Goal: Task Accomplishment & Management: Manage account settings

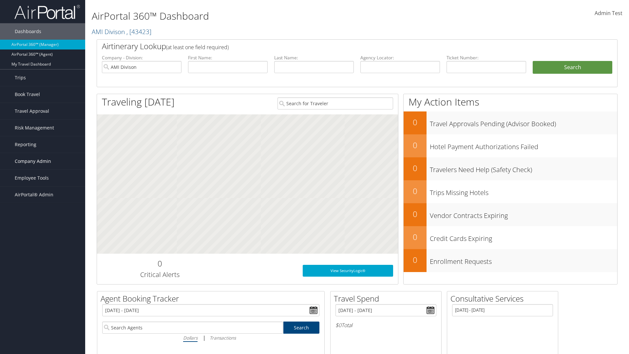
click at [43, 161] on span "Company Admin" at bounding box center [33, 161] width 36 height 16
click at [0, 0] on link "Report Settings" at bounding box center [0, 0] width 0 height 0
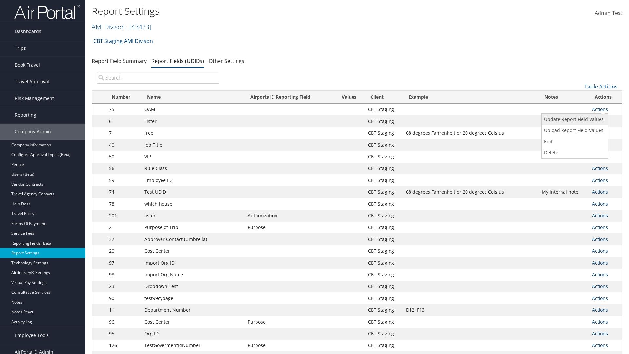
click at [574, 119] on link "Update Report Field Values" at bounding box center [574, 119] width 65 height 11
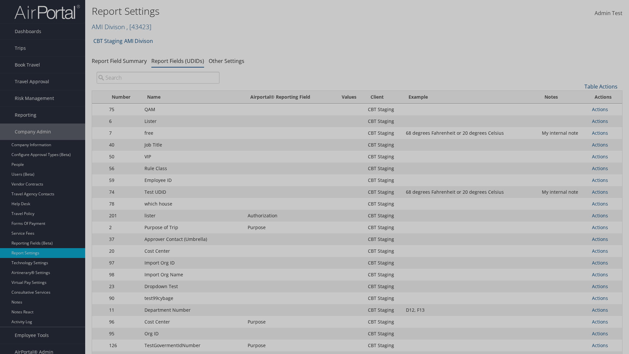
click at [0, 0] on link "Table Actions" at bounding box center [0, 0] width 0 height 0
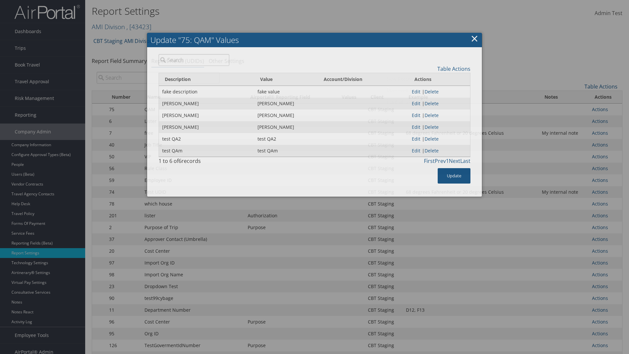
click at [427, 79] on link "New Record" at bounding box center [427, 78] width 86 height 11
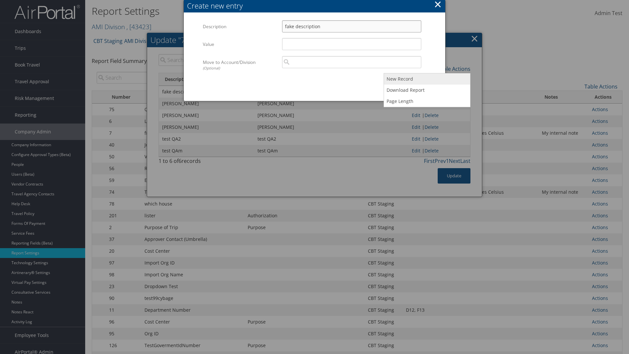
type input "fake description"
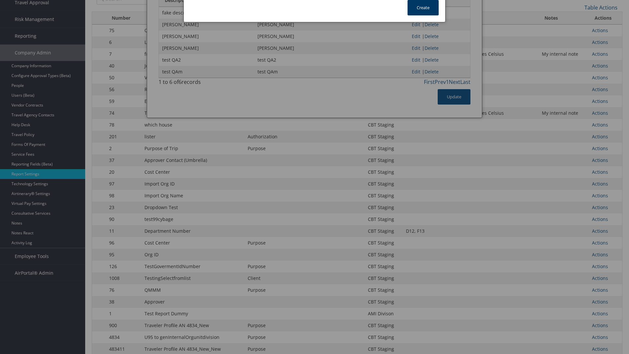
type input "fake value"
click at [423, 8] on button "Create" at bounding box center [423, 7] width 31 height 15
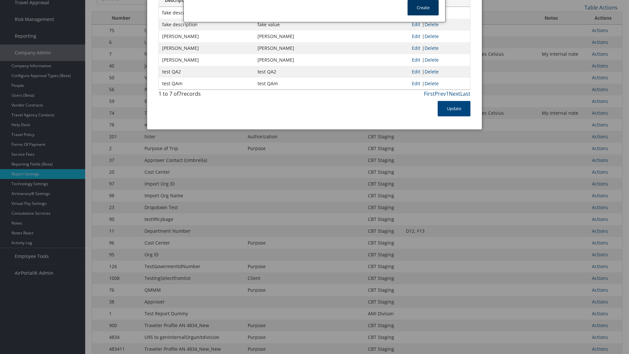
scroll to position [56, 0]
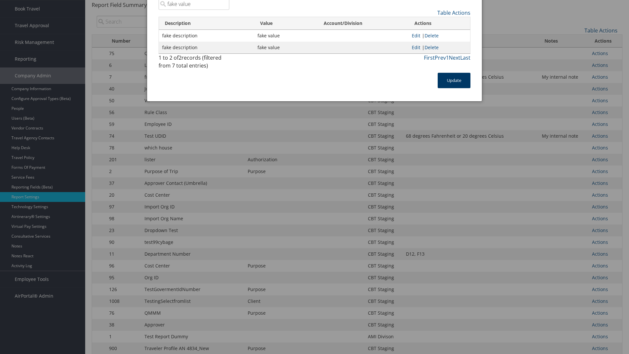
type input "fake value"
click at [454, 80] on button "Update" at bounding box center [454, 80] width 33 height 15
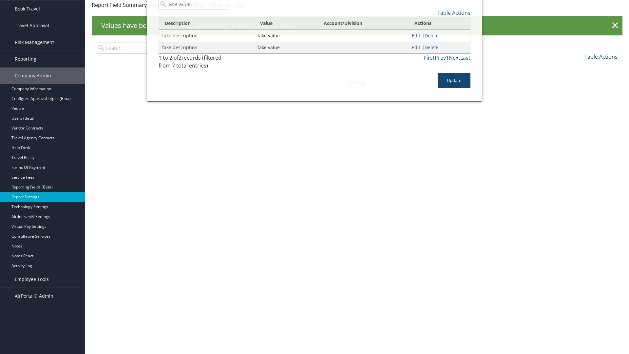
scroll to position [0, 0]
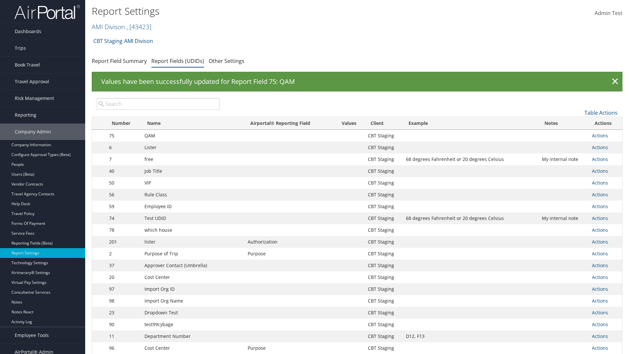
click at [600, 135] on link "Actions" at bounding box center [600, 135] width 16 height 6
click at [0, 0] on link "Update Report Field Values" at bounding box center [0, 0] width 0 height 0
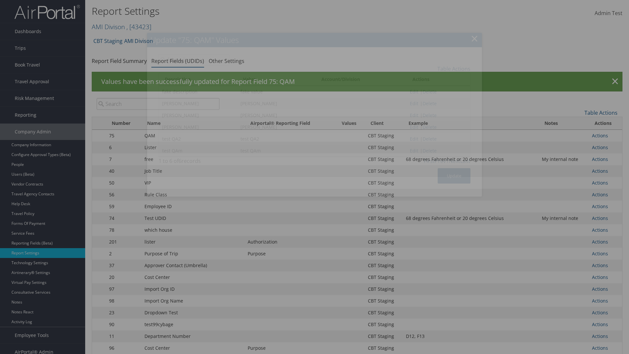
type input "fake value"
click at [410, 91] on link "Edit" at bounding box center [414, 91] width 9 height 6
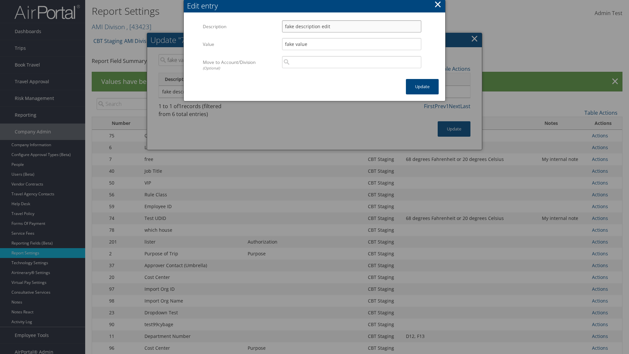
type input "fake description edit"
type input "fake value edit"
click at [422, 87] on button "Update" at bounding box center [422, 86] width 33 height 15
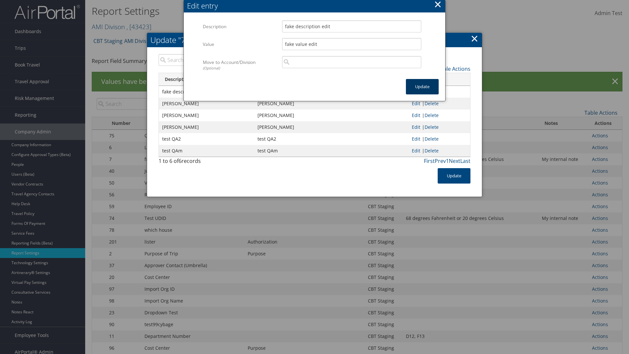
type input "fake value edit"
